Goal: Check status: Check status

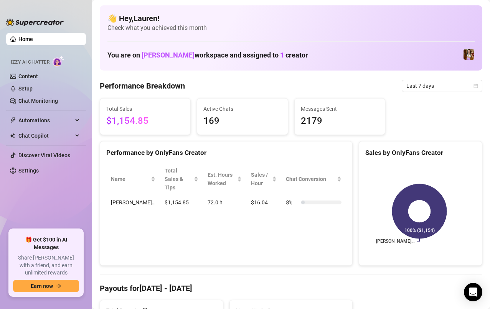
click at [472, 87] on div "Last 7 days" at bounding box center [442, 86] width 81 height 12
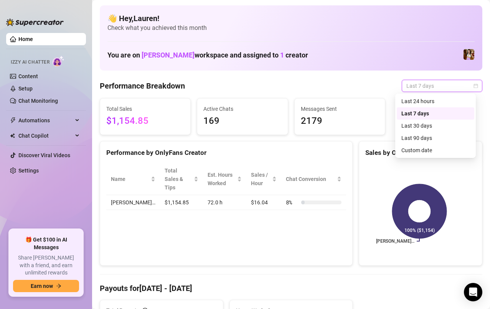
click at [440, 152] on div "Custom date" at bounding box center [435, 150] width 68 height 8
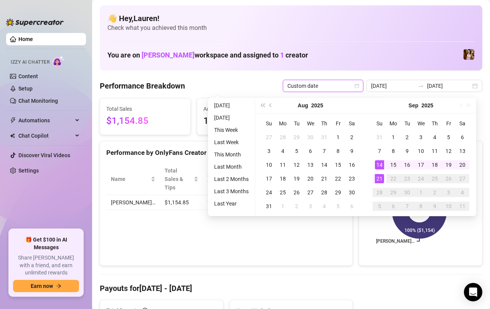
click at [446, 169] on div "19" at bounding box center [448, 164] width 9 height 9
type input "[DATE]"
click at [375, 177] on div "21" at bounding box center [379, 178] width 9 height 9
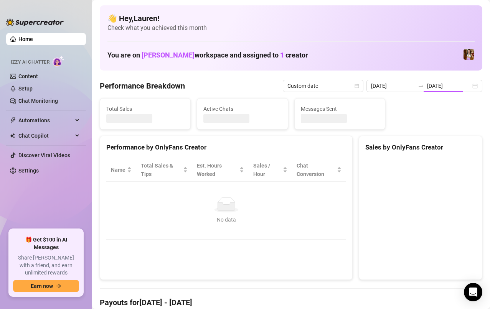
type input "[DATE]"
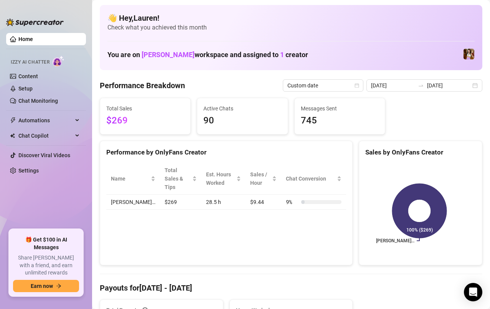
scroll to position [3, 0]
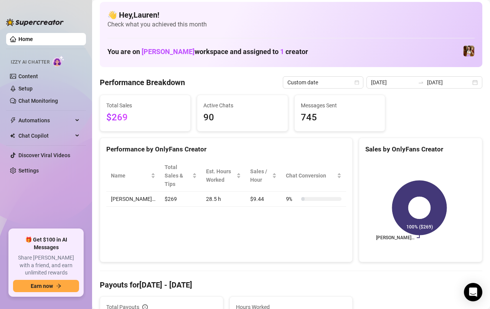
click at [473, 82] on div "[DATE] [DATE]" at bounding box center [424, 82] width 116 height 12
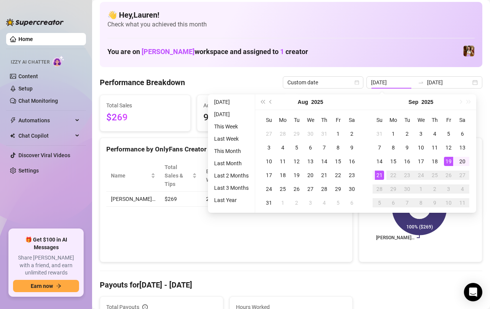
click at [378, 163] on div "14" at bounding box center [379, 161] width 9 height 9
click at [380, 161] on div "14" at bounding box center [379, 161] width 9 height 9
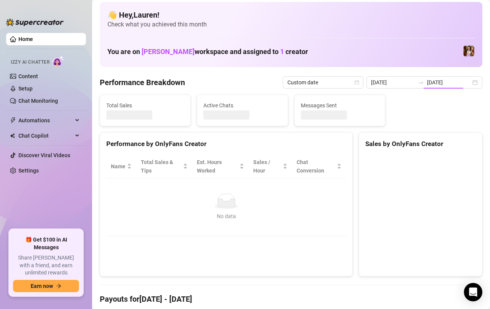
type input "[DATE]"
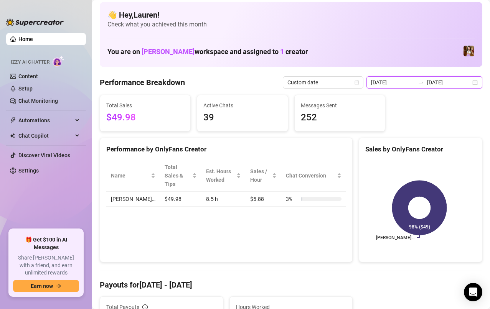
click at [462, 84] on input "[DATE]" at bounding box center [449, 82] width 44 height 8
click at [463, 83] on input "[DATE]" at bounding box center [449, 82] width 44 height 8
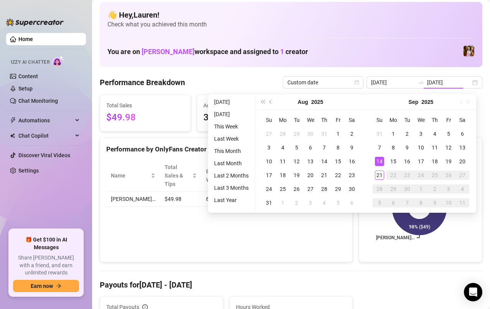
click at [447, 169] on td "26" at bounding box center [448, 175] width 14 height 14
click at [448, 161] on div "19" at bounding box center [448, 161] width 9 height 9
type input "[DATE]"
click at [379, 175] on div "21" at bounding box center [379, 175] width 9 height 9
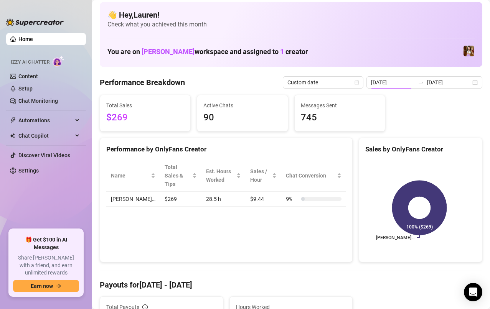
type input "[DATE]"
